Goal: Information Seeking & Learning: Learn about a topic

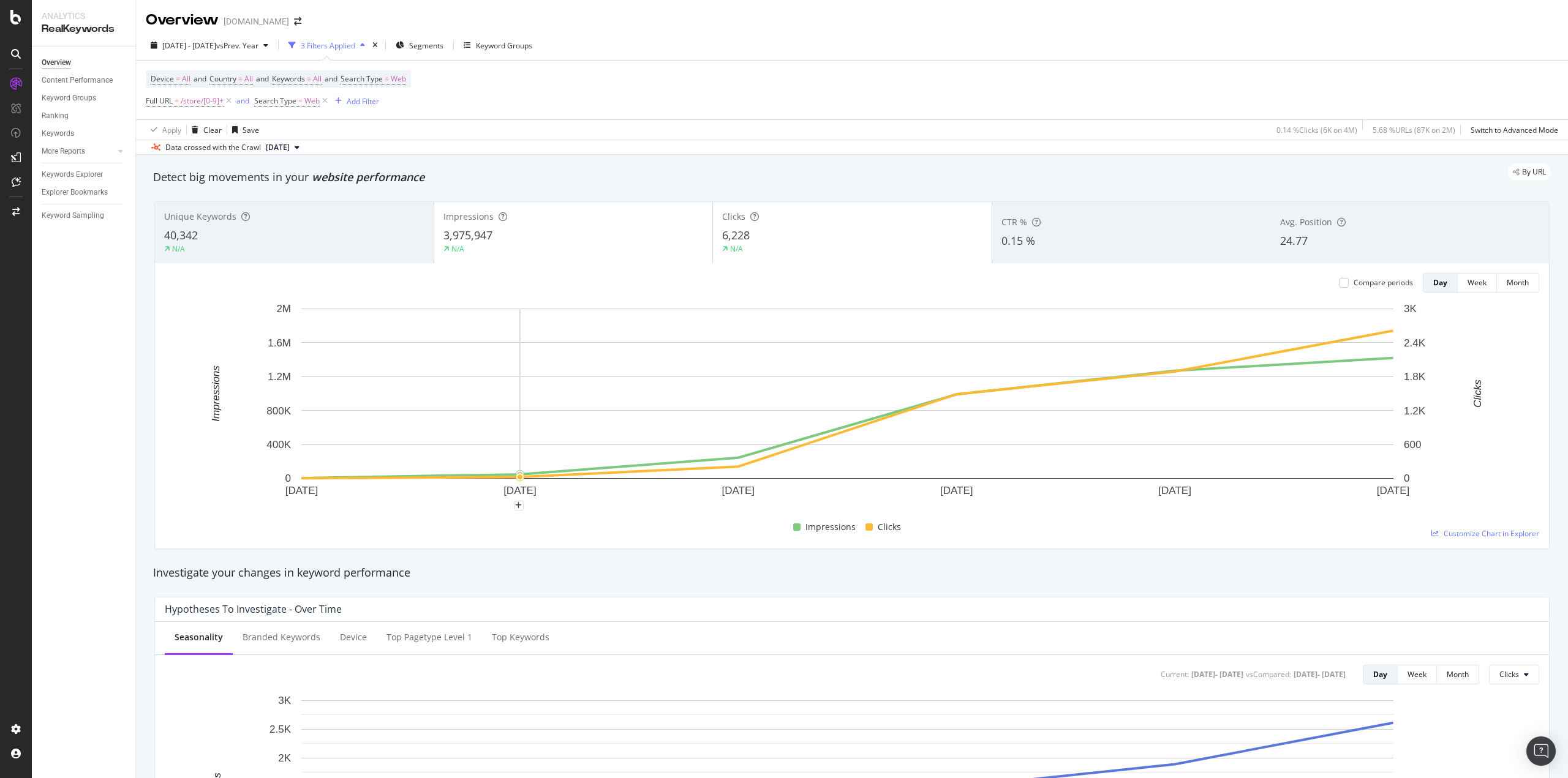
scroll to position [367, 0]
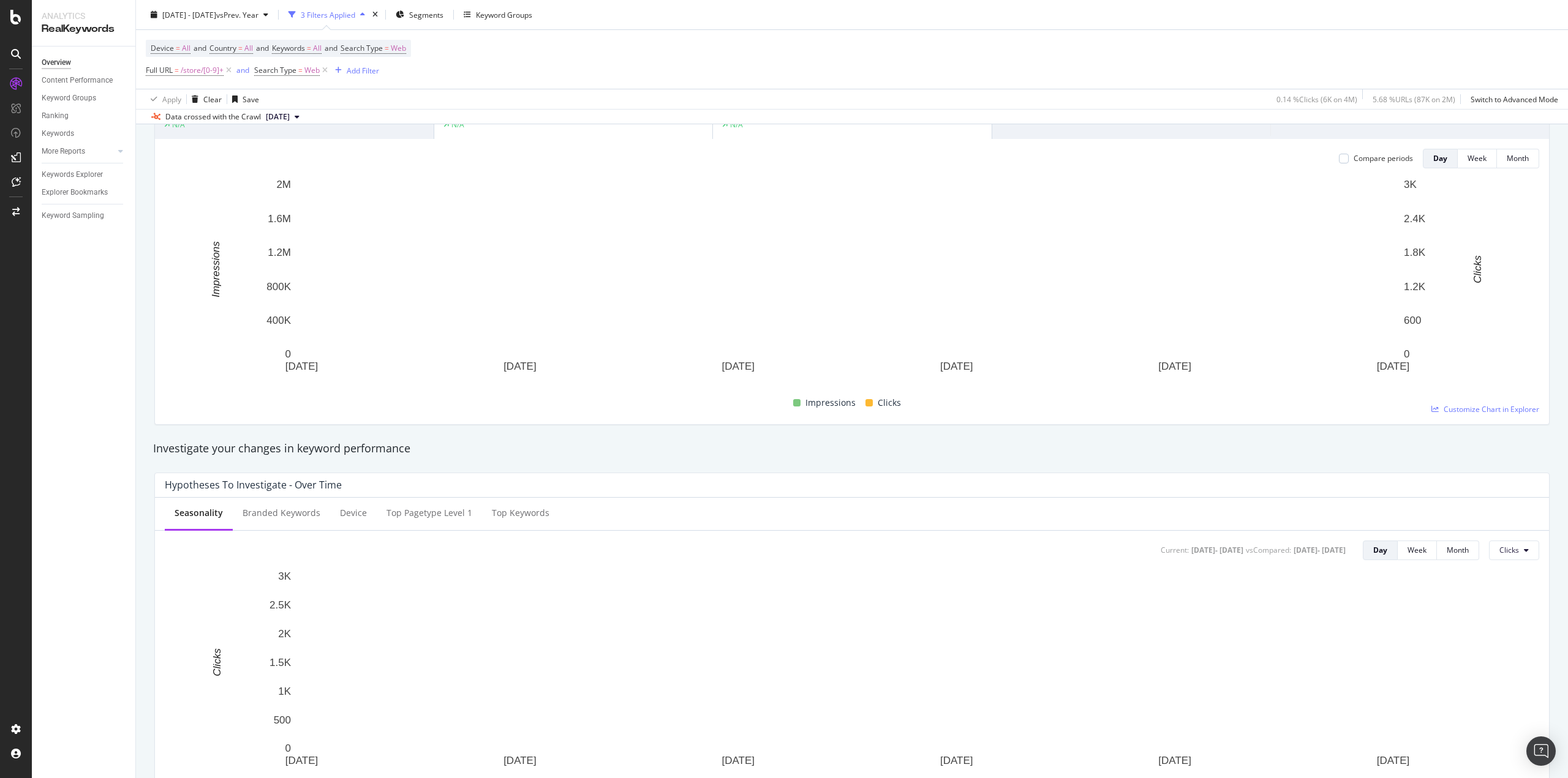
scroll to position [183, 0]
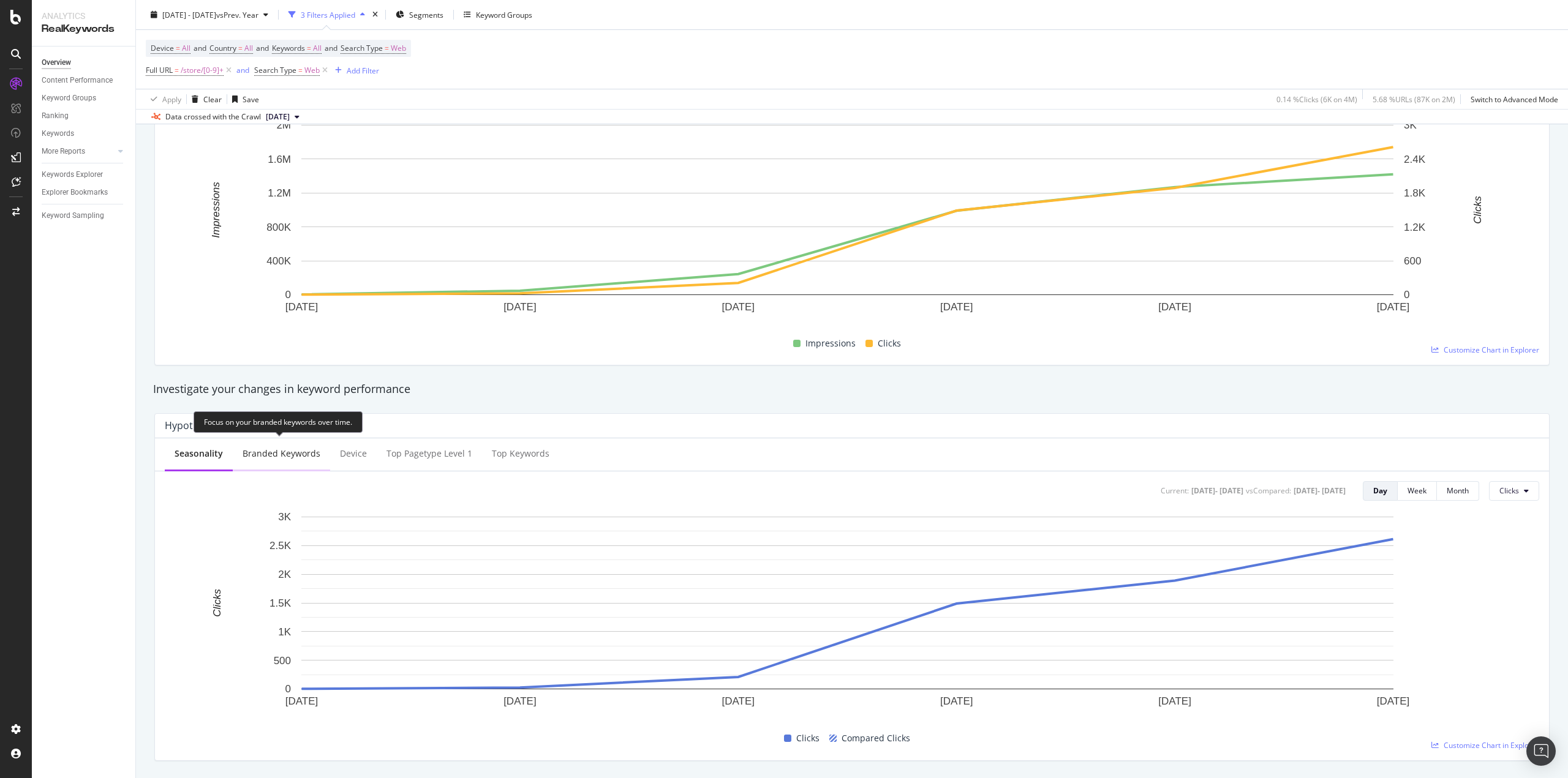
click at [312, 451] on div "Branded Keywords" at bounding box center [281, 453] width 78 height 12
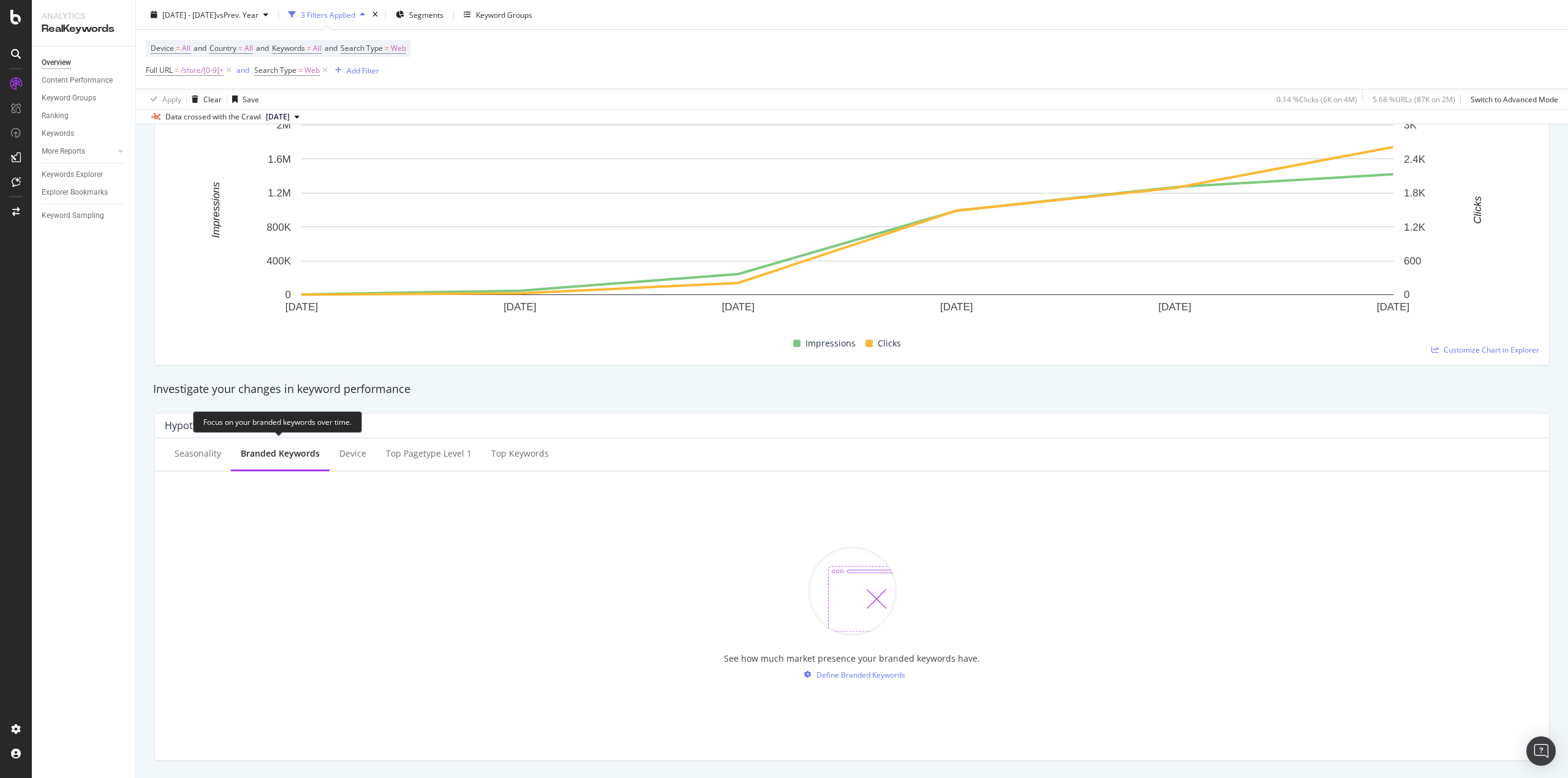
click at [235, 453] on div "Branded Keywords" at bounding box center [280, 454] width 99 height 34
click at [175, 451] on div "Seasonality" at bounding box center [197, 453] width 47 height 12
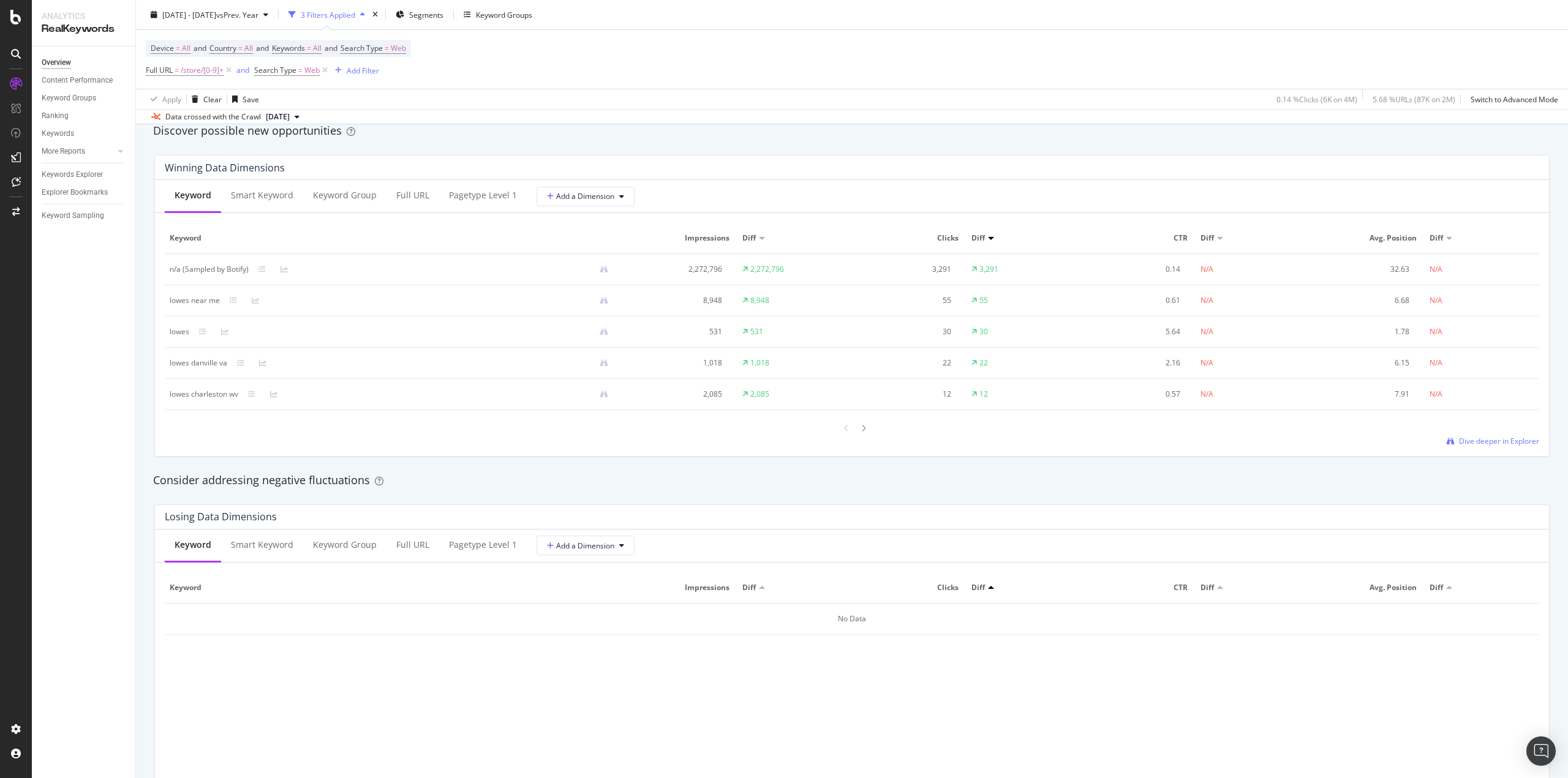
scroll to position [0, 0]
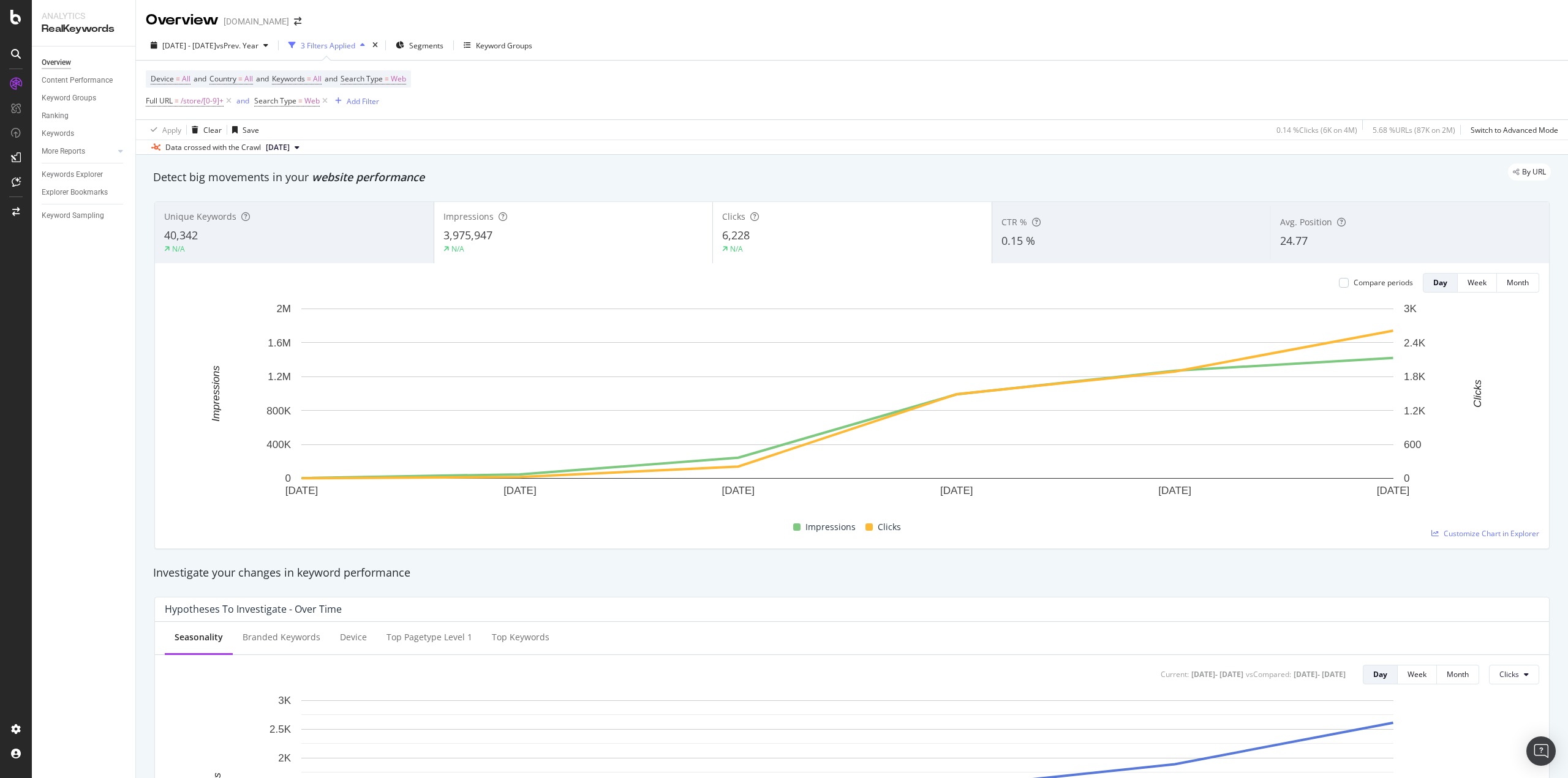
click at [310, 230] on div "40,342" at bounding box center [295, 236] width 260 height 16
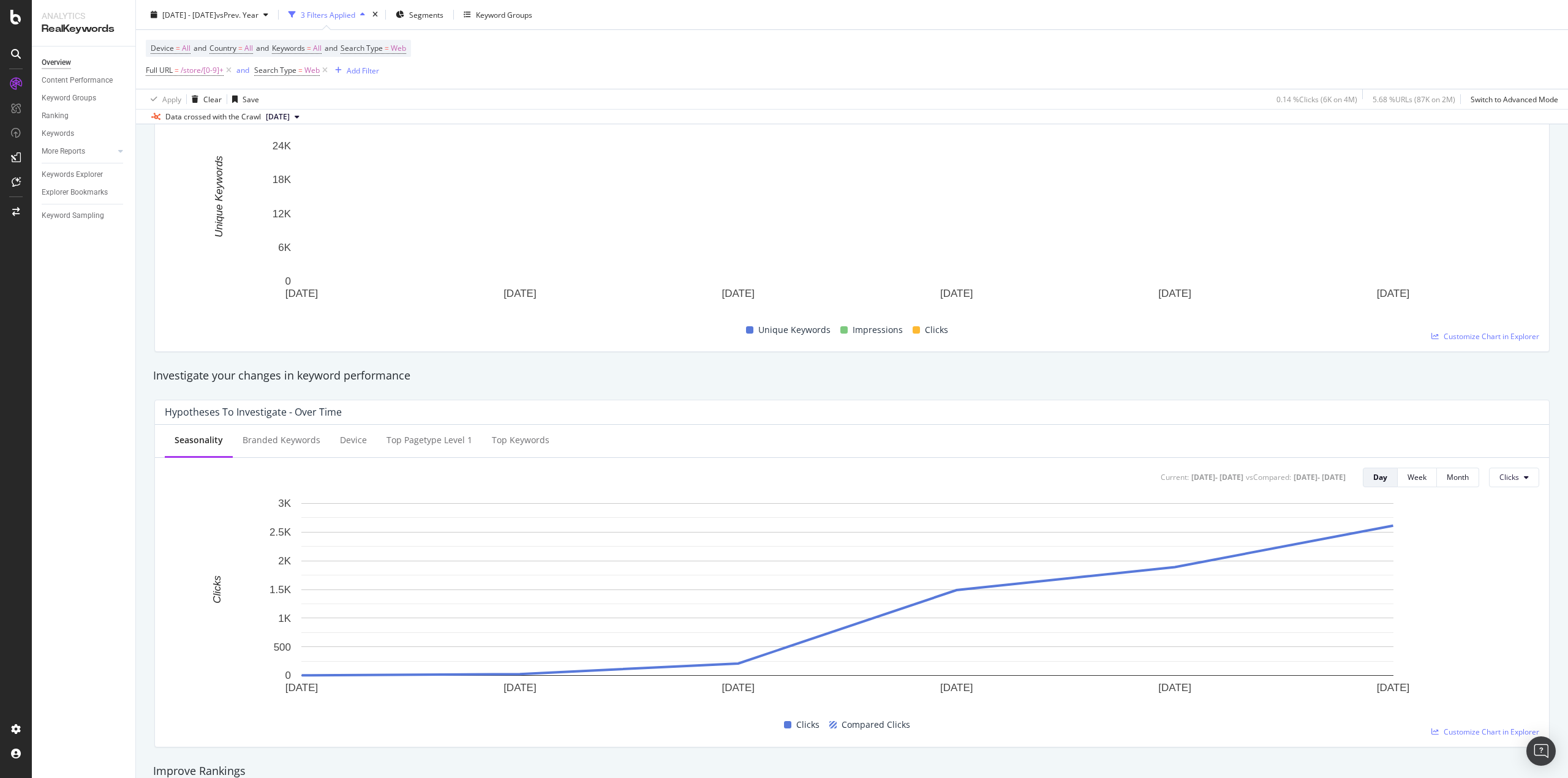
scroll to position [183, 0]
